Goal: Task Accomplishment & Management: Complete application form

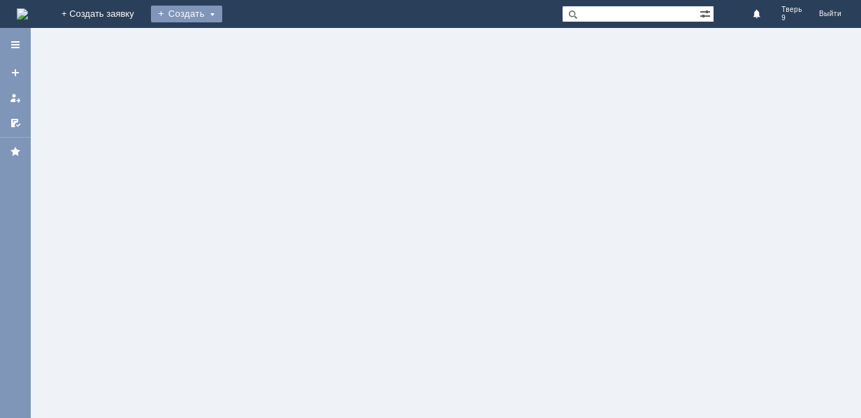
click at [222, 14] on div "Создать" at bounding box center [186, 14] width 71 height 17
click at [260, 40] on link "Заявка" at bounding box center [207, 42] width 106 height 17
click at [9, 69] on link at bounding box center [15, 72] width 22 height 22
click at [101, 108] on div at bounding box center [446, 223] width 830 height 390
click at [222, 8] on div "Создать" at bounding box center [186, 14] width 71 height 17
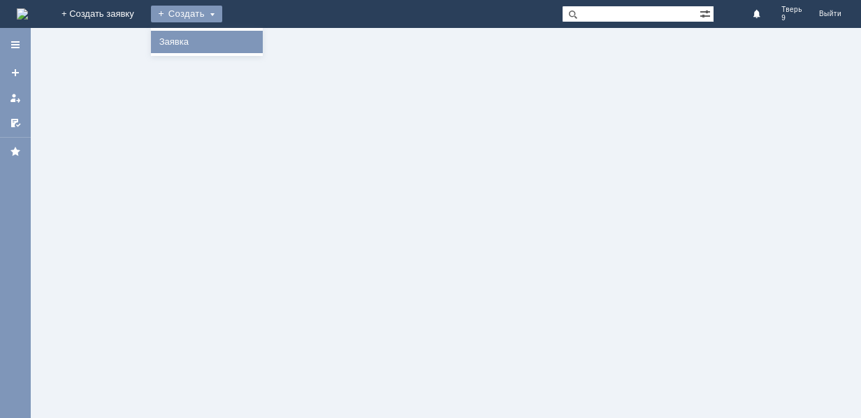
click at [263, 34] on div "Заявка" at bounding box center [207, 42] width 112 height 22
click at [222, 20] on div "Создать" at bounding box center [186, 14] width 71 height 17
click at [260, 40] on link "Заявка" at bounding box center [207, 42] width 106 height 17
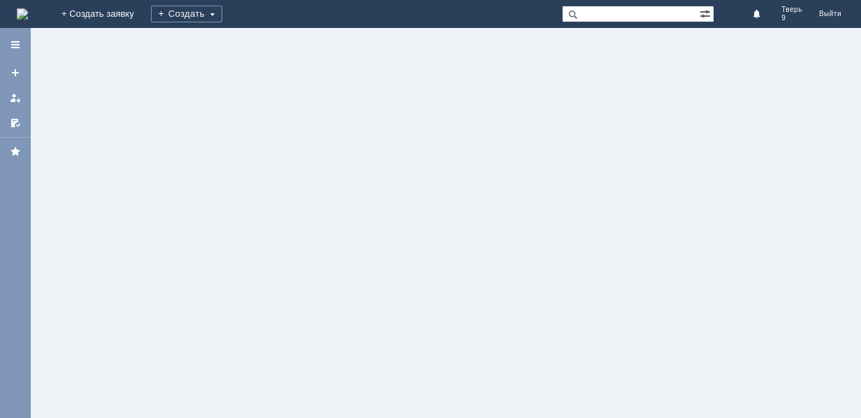
click at [279, 127] on div at bounding box center [446, 223] width 830 height 390
click at [251, 146] on div at bounding box center [446, 223] width 830 height 390
click at [250, 154] on div at bounding box center [446, 223] width 830 height 390
drag, startPoint x: 247, startPoint y: 152, endPoint x: 262, endPoint y: 127, distance: 29.1
click at [248, 154] on div at bounding box center [446, 223] width 830 height 390
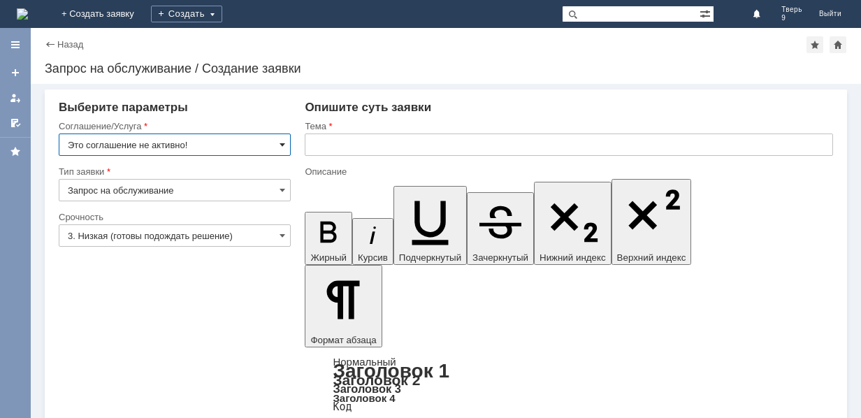
click at [284, 143] on span at bounding box center [283, 144] width 6 height 11
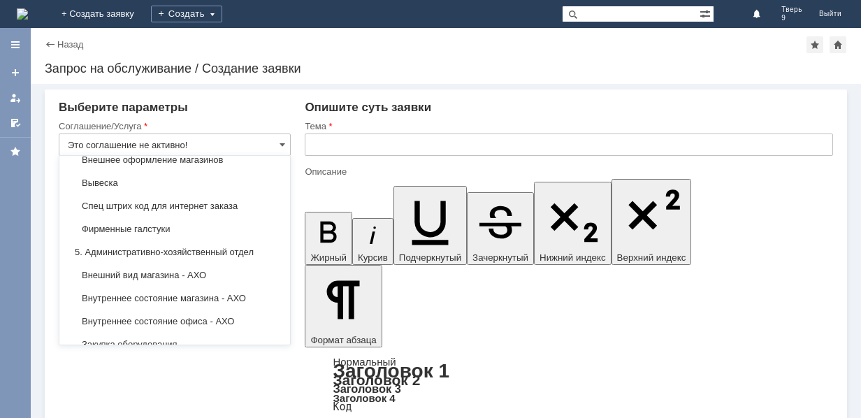
scroll to position [978, 0]
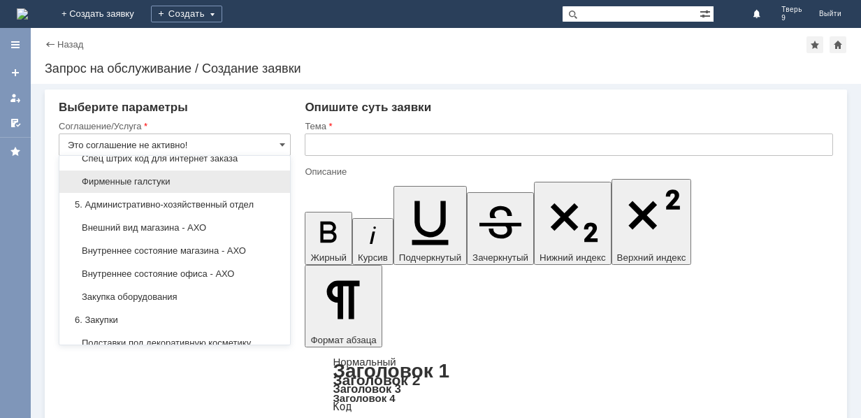
click at [198, 184] on span "Фирменные галстуки" at bounding box center [175, 181] width 214 height 11
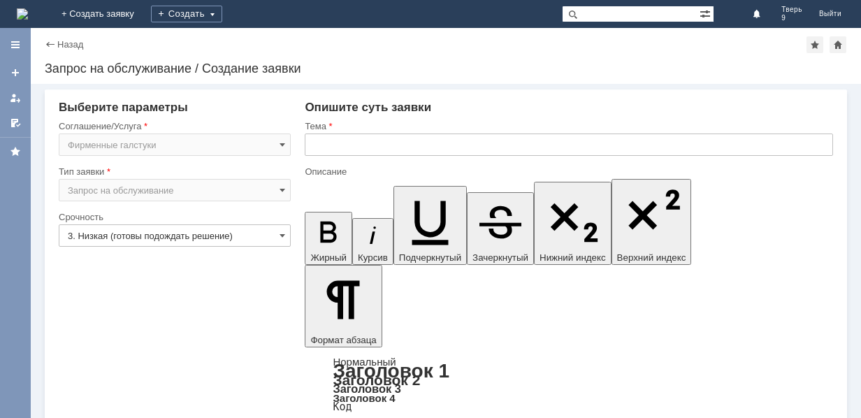
type input "Фирменные галстуки"
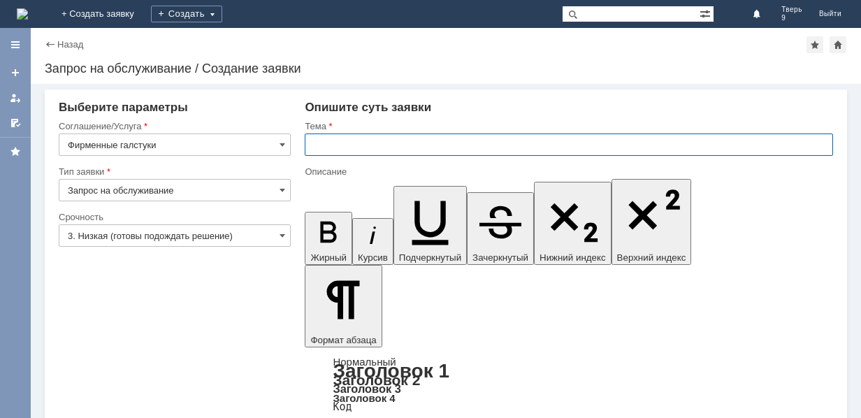
click at [320, 145] on input "text" at bounding box center [569, 144] width 528 height 22
type input "Галстуки"
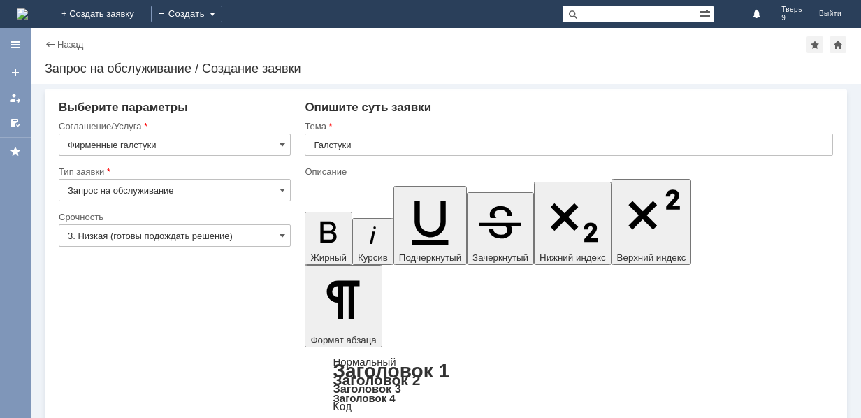
drag, startPoint x: 797, startPoint y: 3573, endPoint x: 818, endPoint y: 3587, distance: 24.6
